Goal: Complete application form

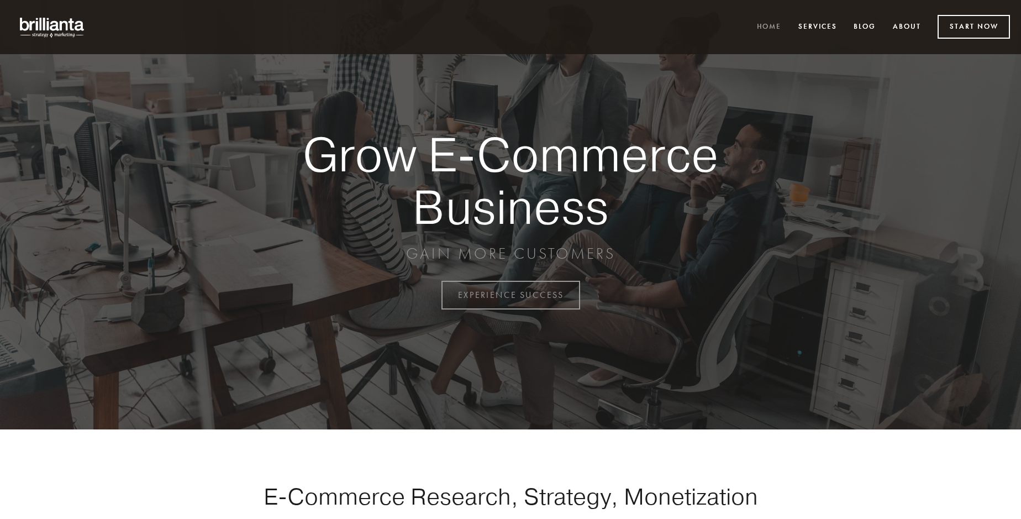
scroll to position [2897, 0]
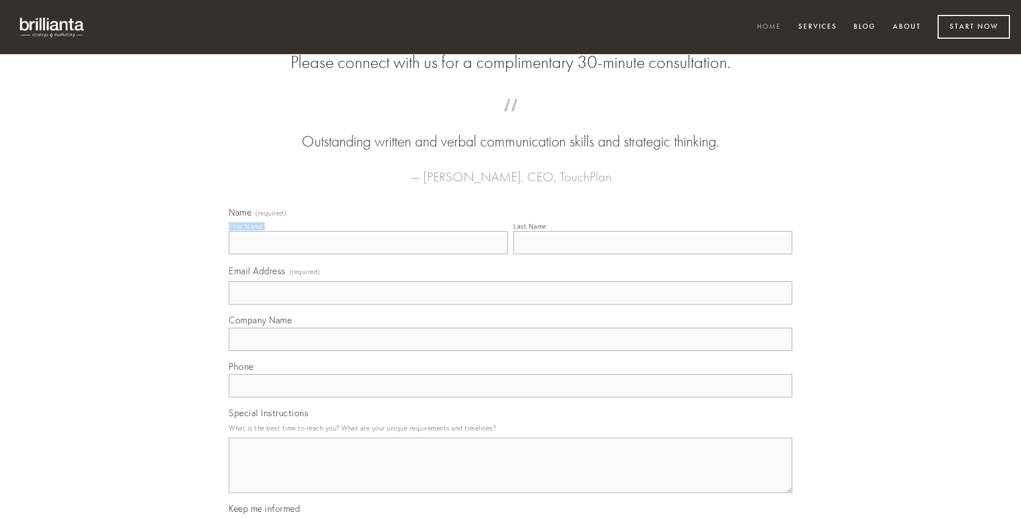
type input "[PERSON_NAME]"
click at [653, 254] on input "Last Name" at bounding box center [652, 242] width 279 height 23
type input "[PERSON_NAME]"
click at [511, 304] on input "Email Address (required)" at bounding box center [511, 292] width 564 height 23
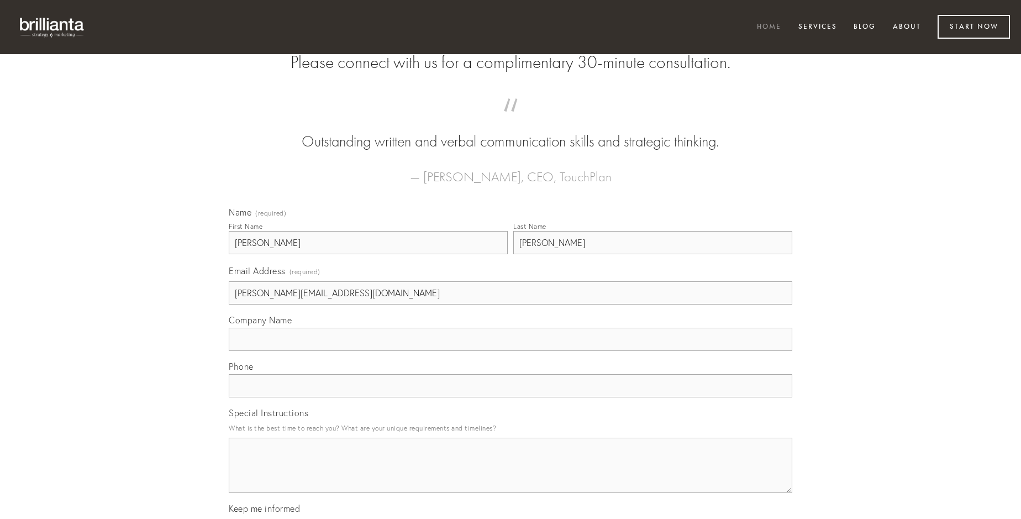
type input "[PERSON_NAME][EMAIL_ADDRESS][DOMAIN_NAME]"
click at [511, 351] on input "Company Name" at bounding box center [511, 339] width 564 height 23
type input "acerbitas"
click at [511, 397] on input "text" at bounding box center [511, 385] width 564 height 23
click at [511, 475] on textarea "Special Instructions" at bounding box center [511, 465] width 564 height 55
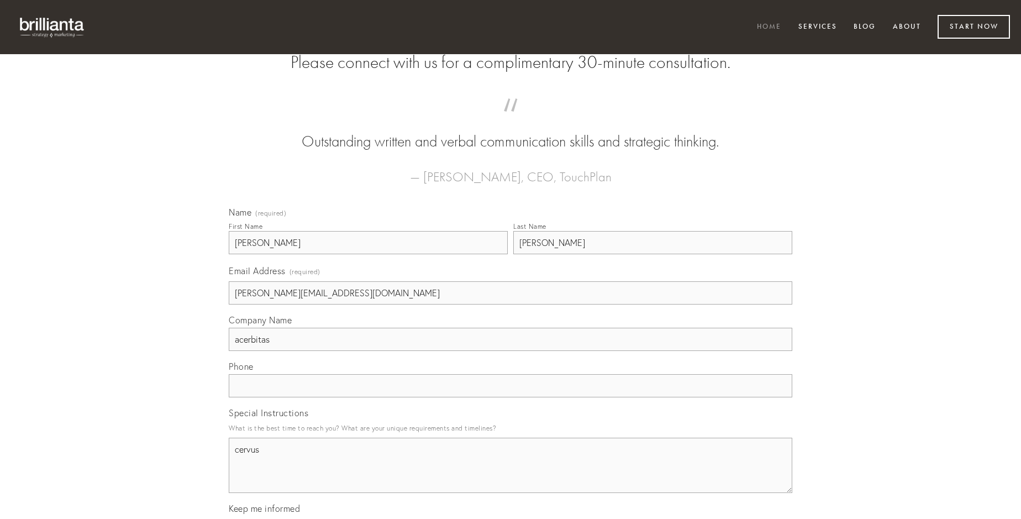
type textarea "cervus"
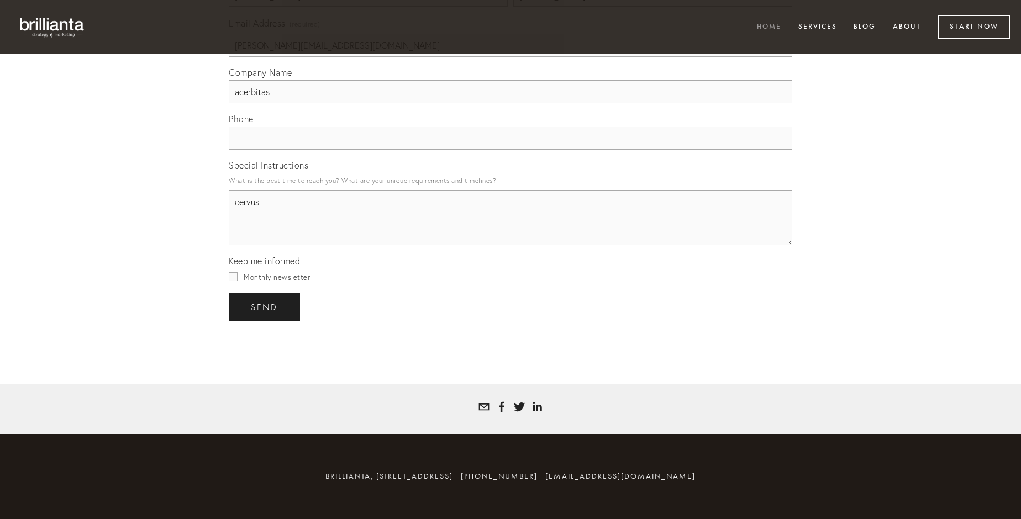
click at [265, 307] on span "send" at bounding box center [264, 307] width 27 height 10
